Goal: Information Seeking & Learning: Learn about a topic

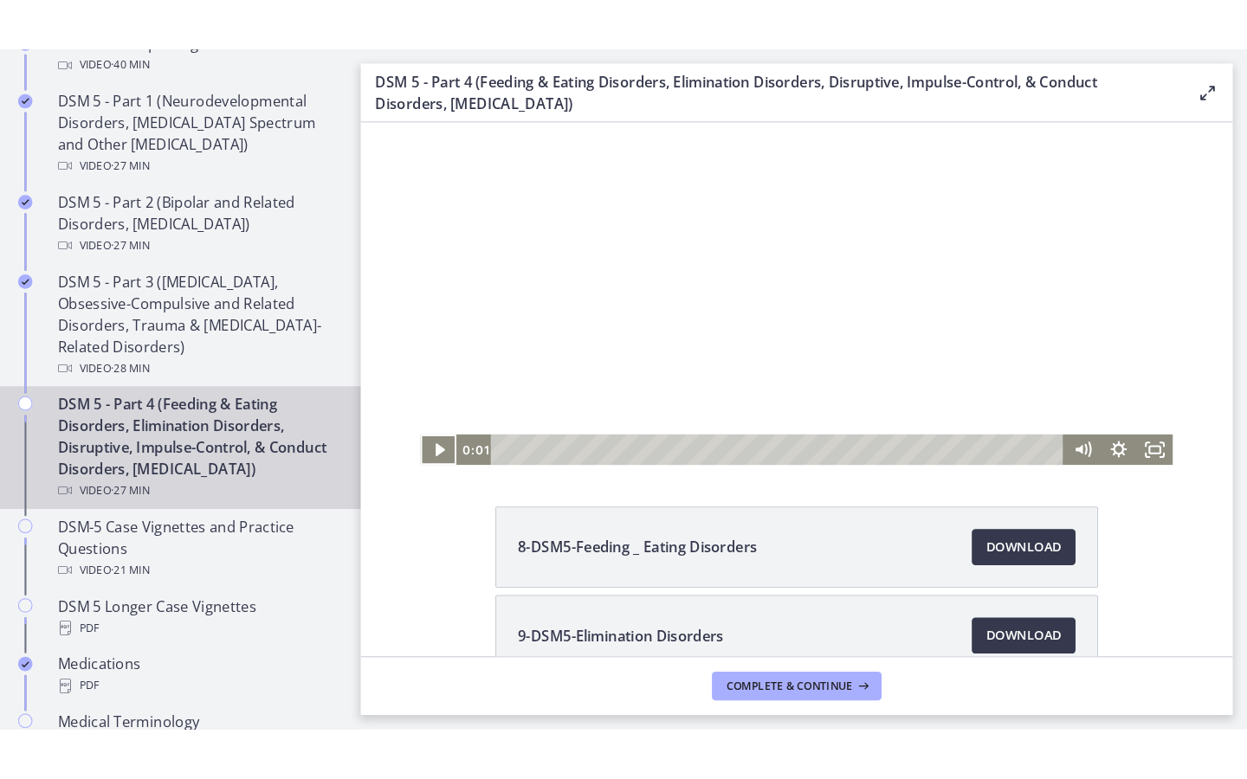
scroll to position [60, 0]
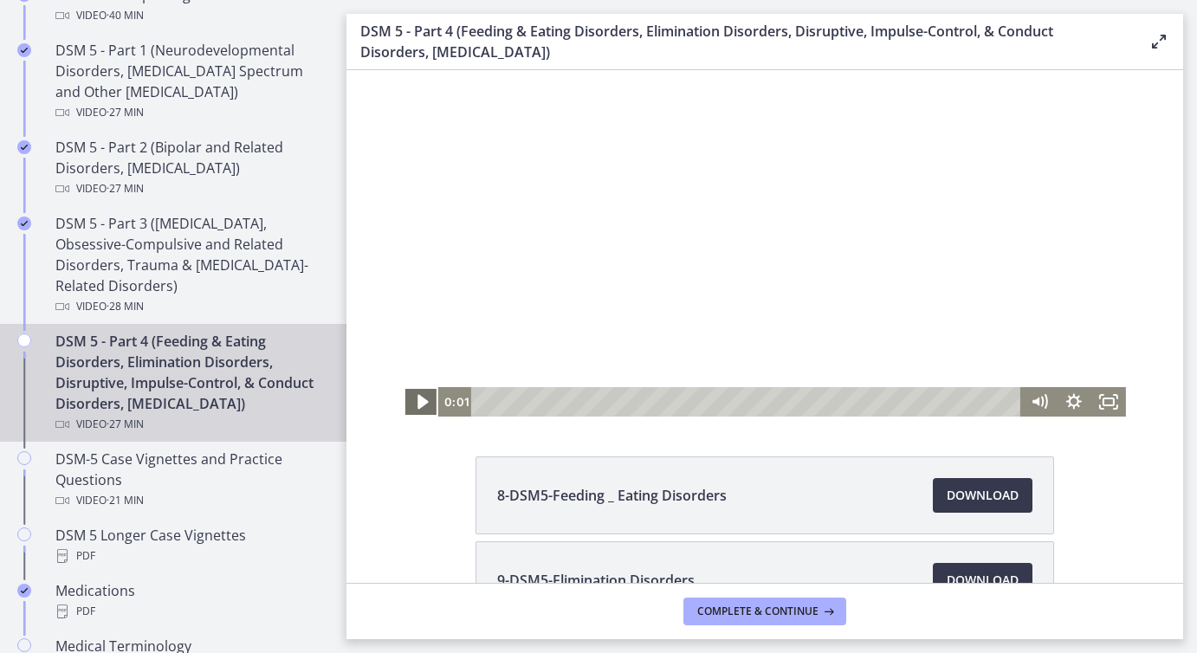
click at [423, 403] on icon "Play Video" at bounding box center [422, 402] width 10 height 15
click at [1110, 405] on rect "Fullscreen" at bounding box center [1108, 401] width 10 height 7
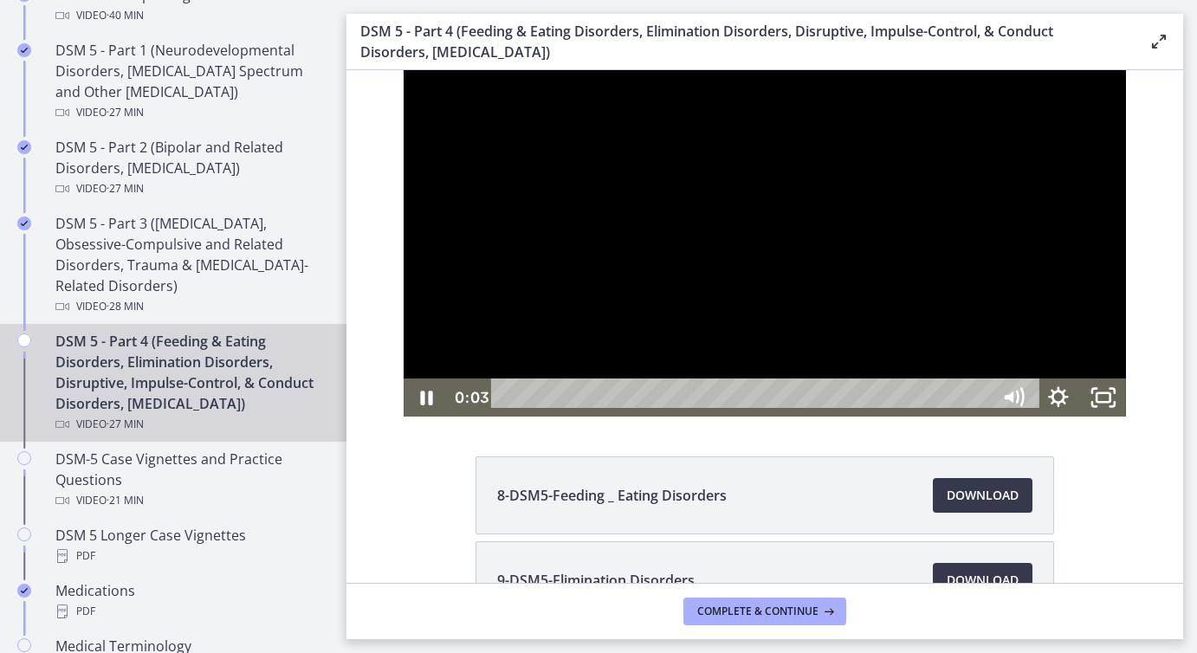
scroll to position [0, 0]
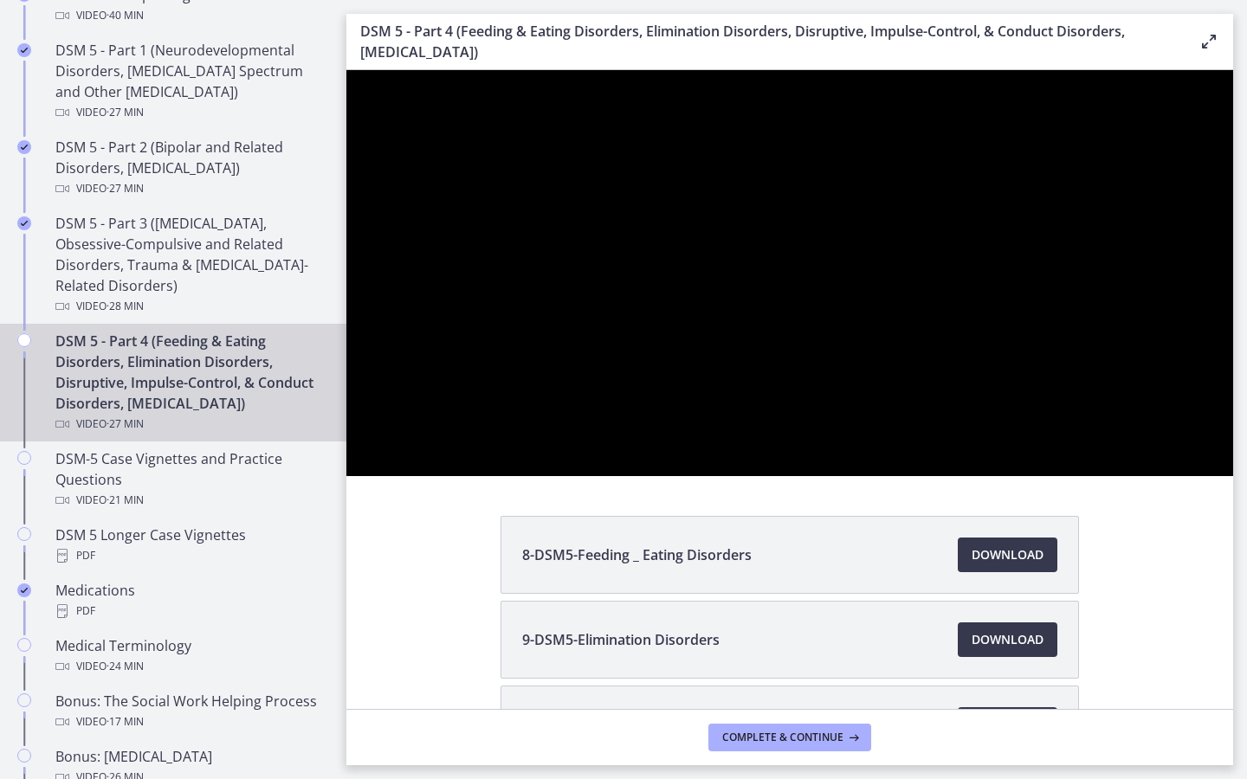
click at [1188, 438] on button "Unfullscreen" at bounding box center [1210, 457] width 45 height 38
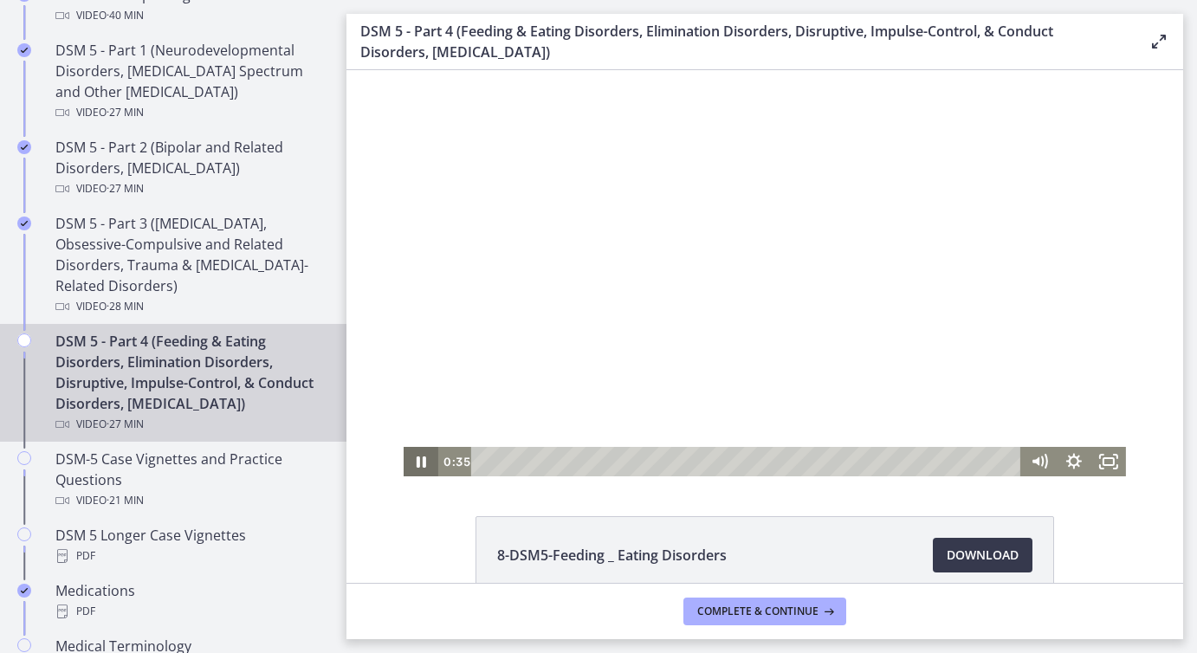
click at [428, 462] on icon "Pause" at bounding box center [420, 461] width 35 height 29
click at [428, 462] on icon "Play Video" at bounding box center [422, 461] width 35 height 29
click at [1111, 462] on icon "Fullscreen" at bounding box center [1108, 461] width 35 height 29
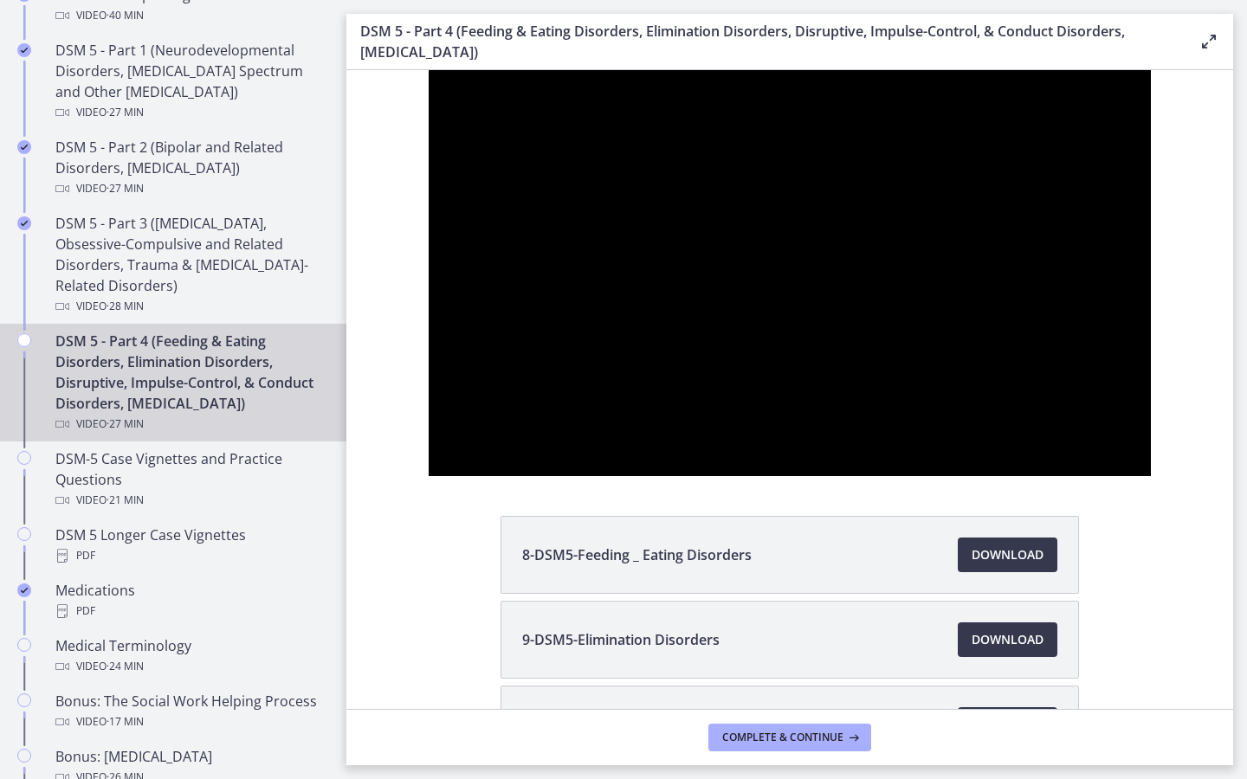
click at [1106, 438] on button "Unfullscreen" at bounding box center [1128, 457] width 45 height 38
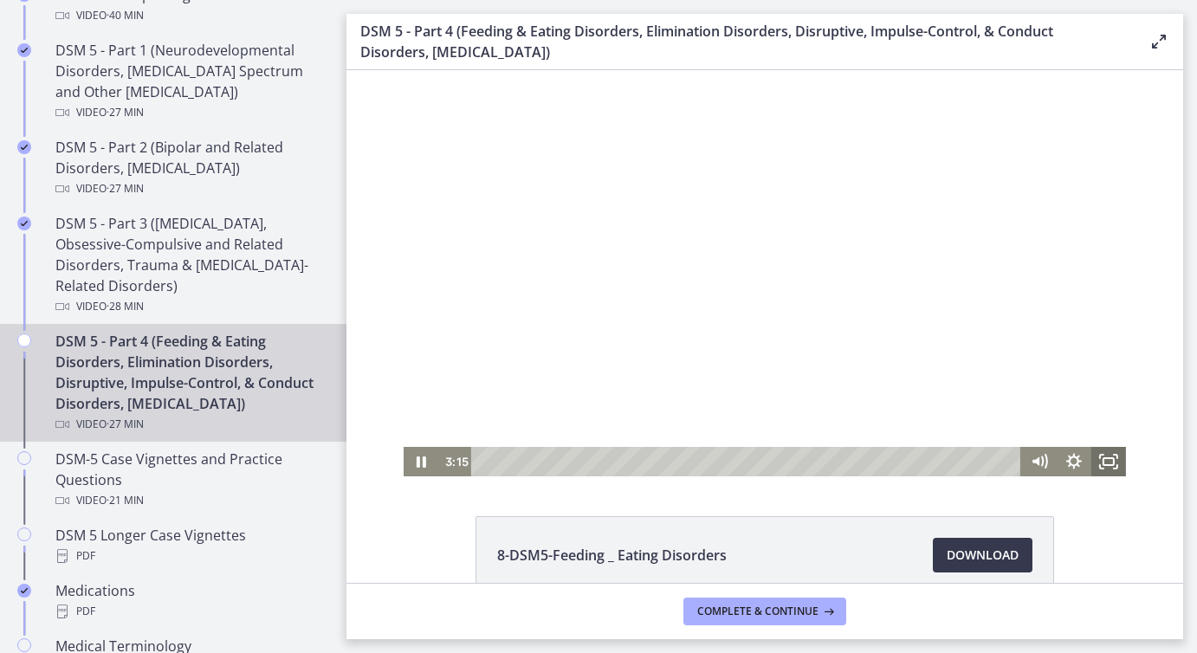
click at [1106, 454] on icon "Fullscreen" at bounding box center [1108, 461] width 35 height 29
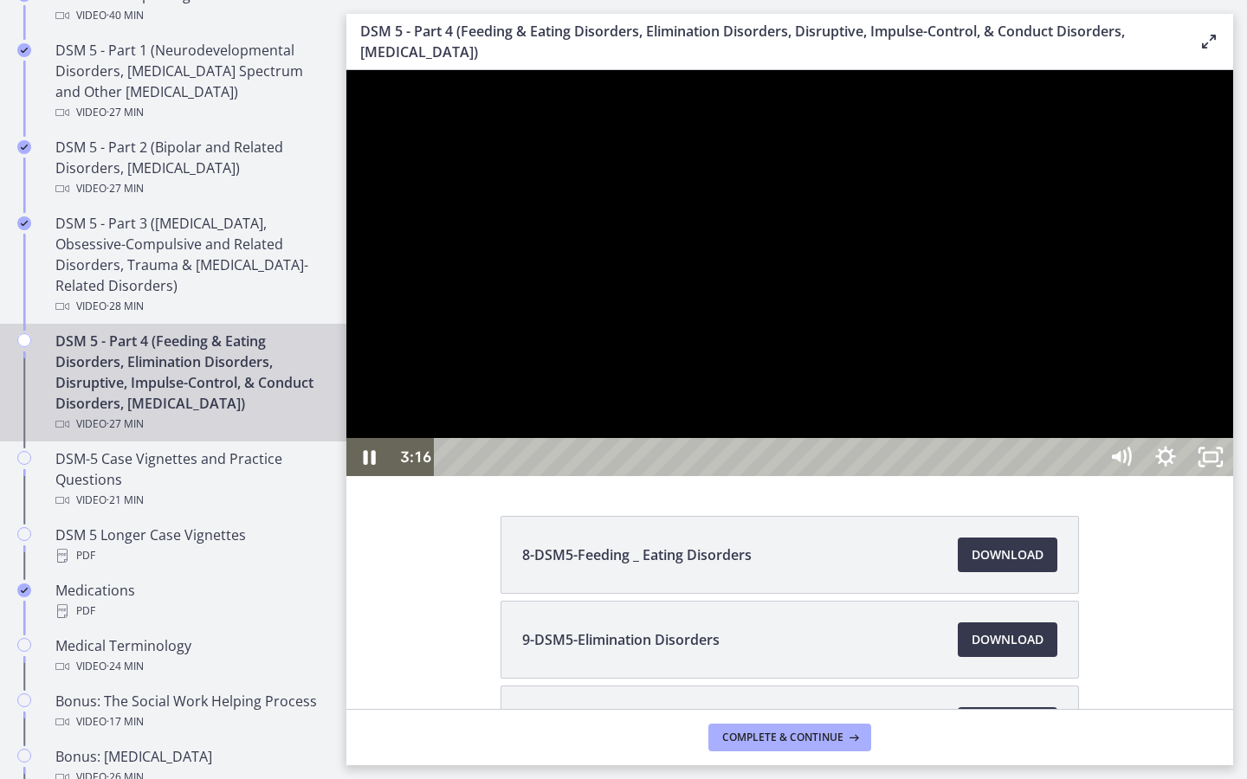
click at [374, 465] on icon "Pause" at bounding box center [370, 457] width 12 height 15
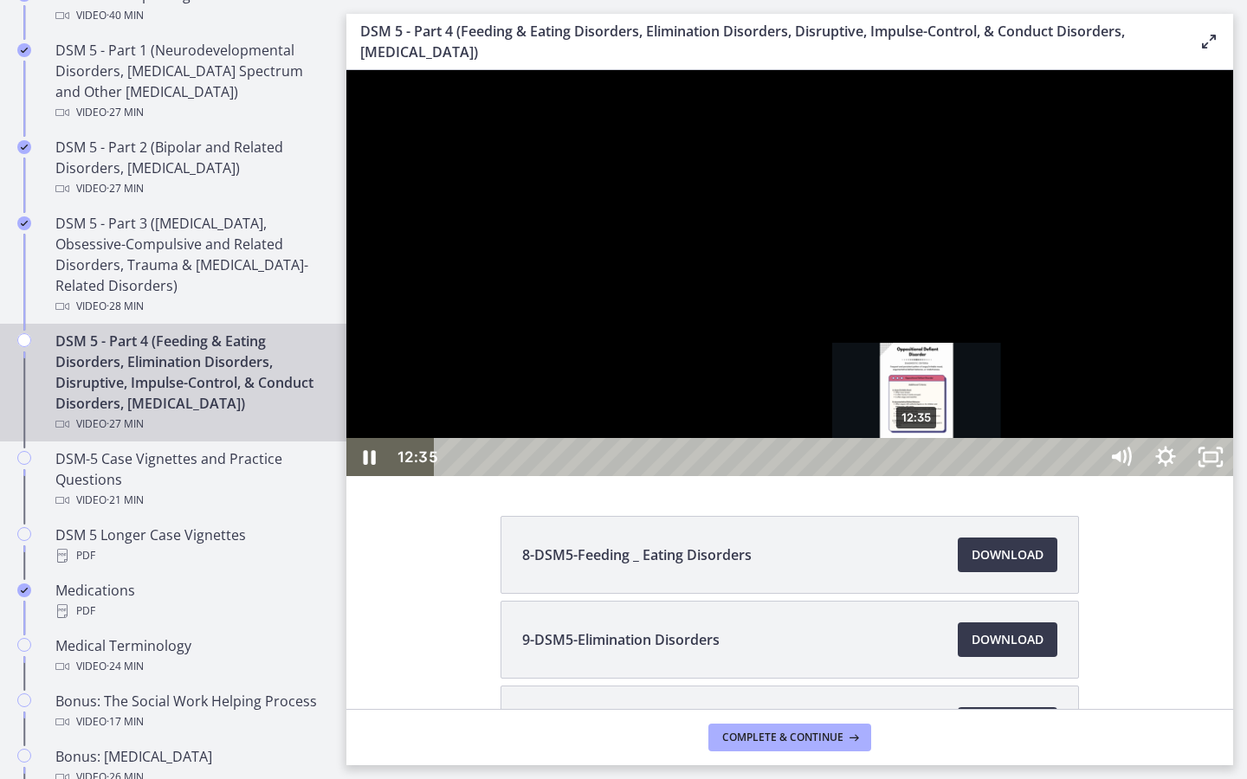
click at [918, 476] on div "12:35" at bounding box center [769, 457] width 636 height 38
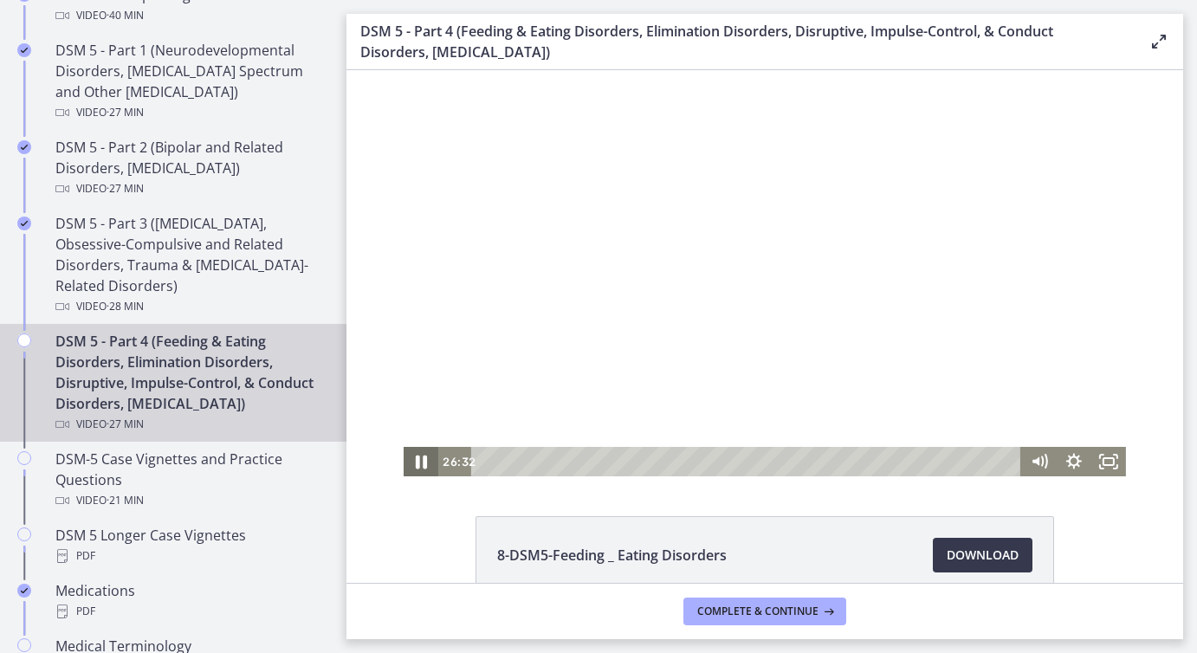
click at [419, 464] on icon "Pause" at bounding box center [421, 462] width 11 height 14
click at [420, 464] on icon "Play Video" at bounding box center [422, 461] width 9 height 12
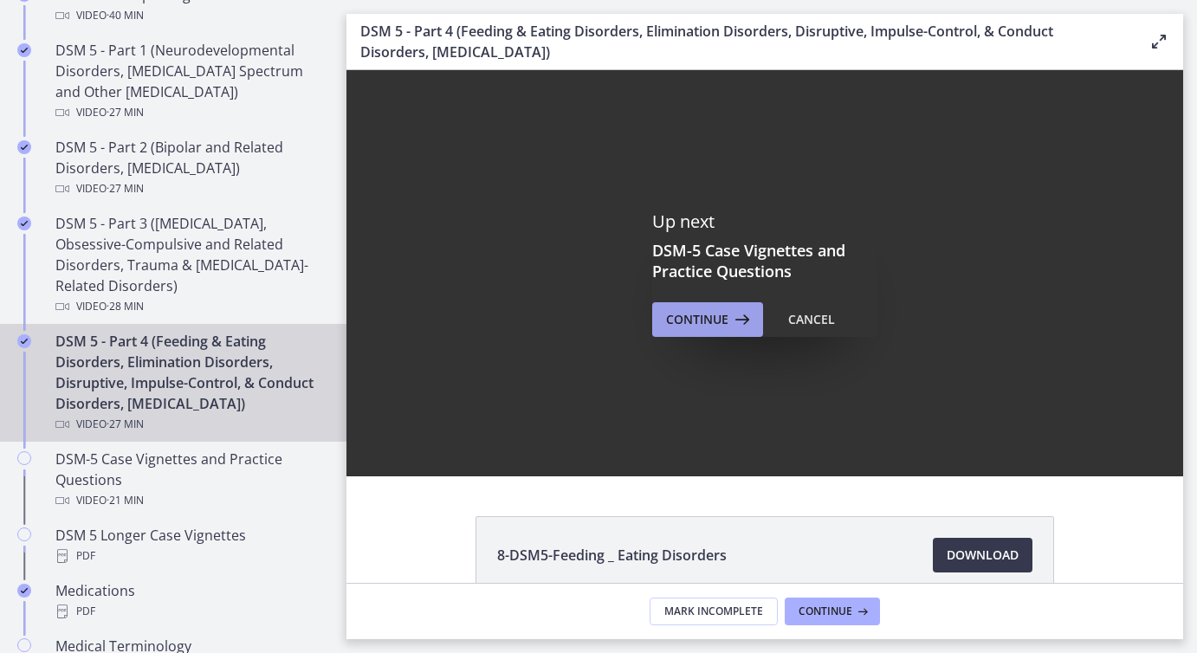
click at [680, 323] on span "Continue" at bounding box center [697, 319] width 62 height 21
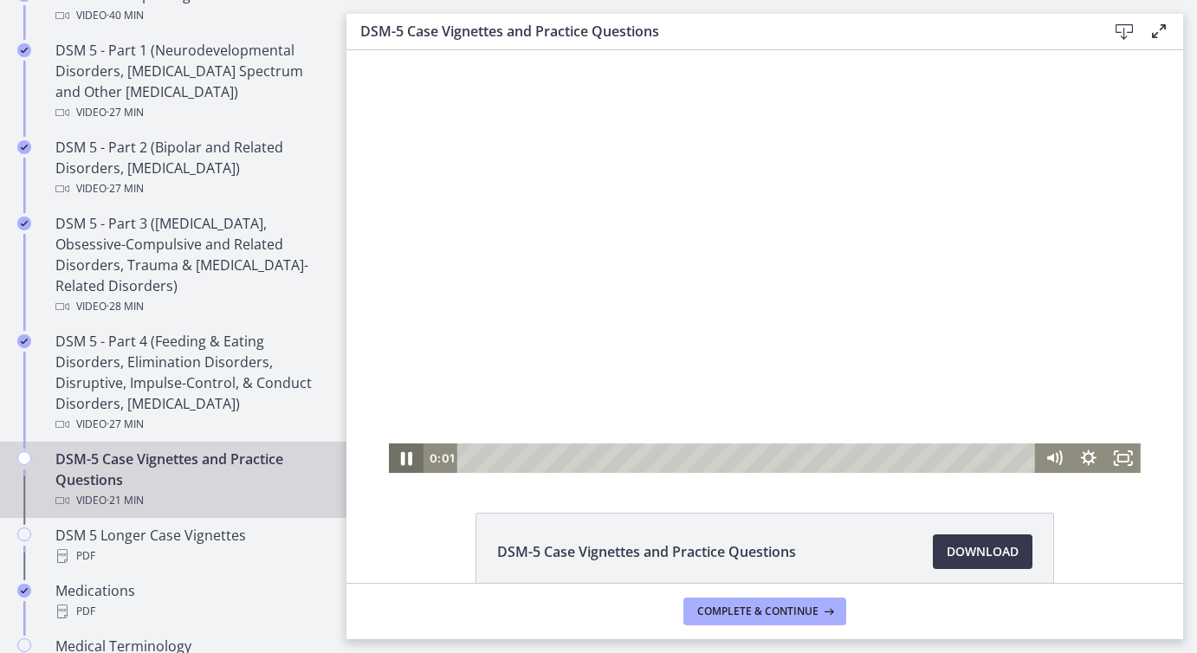
click at [404, 457] on icon "Pause" at bounding box center [406, 459] width 11 height 14
